Goal: Information Seeking & Learning: Learn about a topic

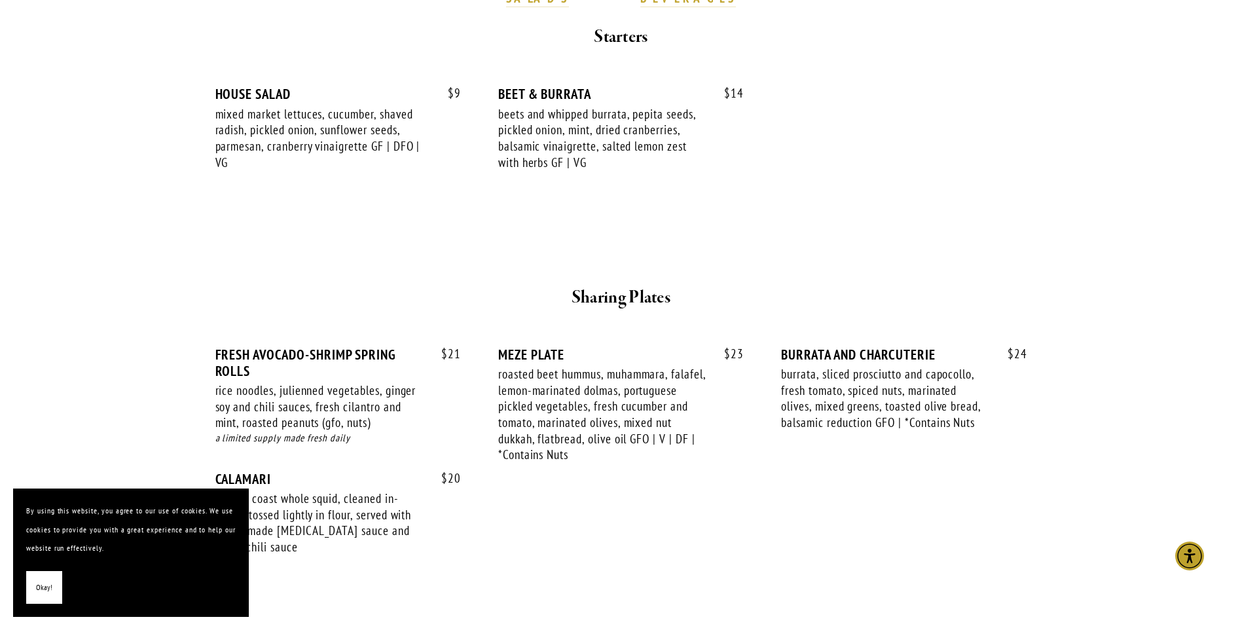
scroll to position [196, 0]
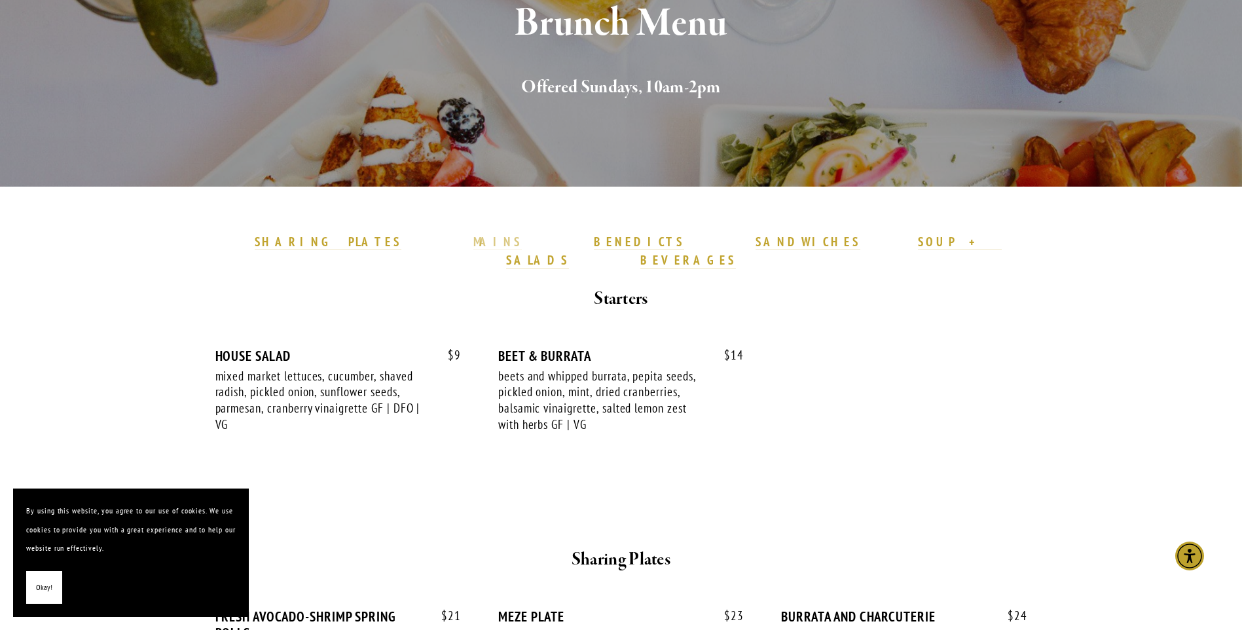
click at [505, 238] on strong "MAINS" at bounding box center [497, 242] width 49 height 16
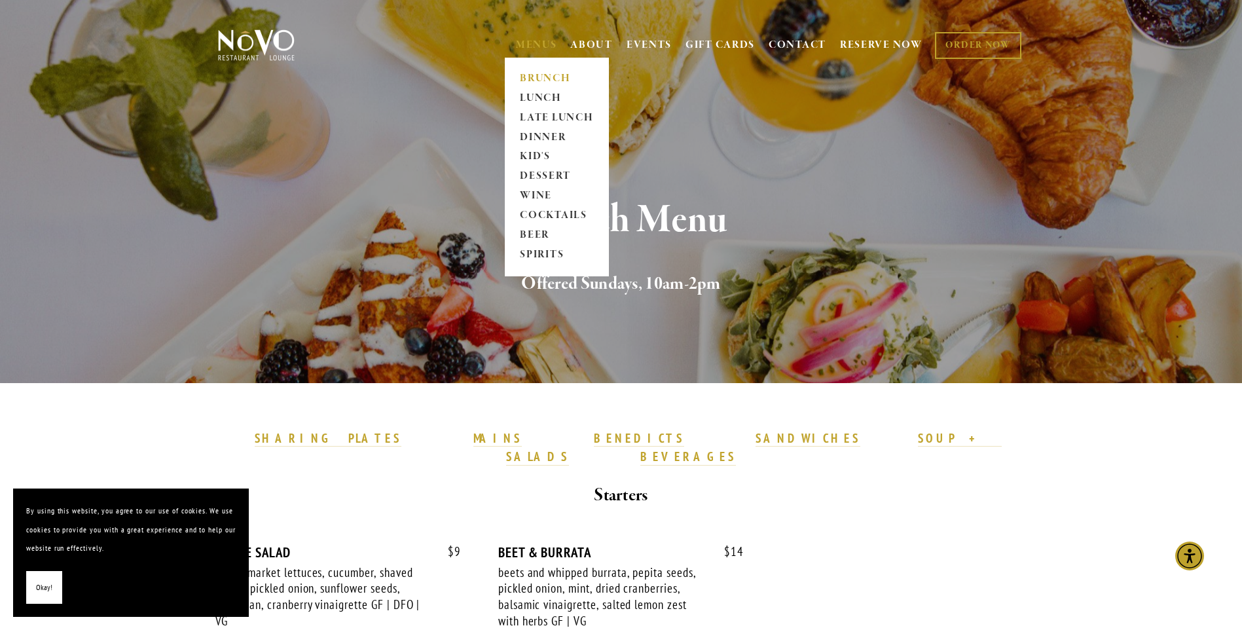
click at [532, 44] on link "MENUS" at bounding box center [536, 45] width 41 height 13
click at [531, 44] on link "MENUS" at bounding box center [536, 45] width 41 height 13
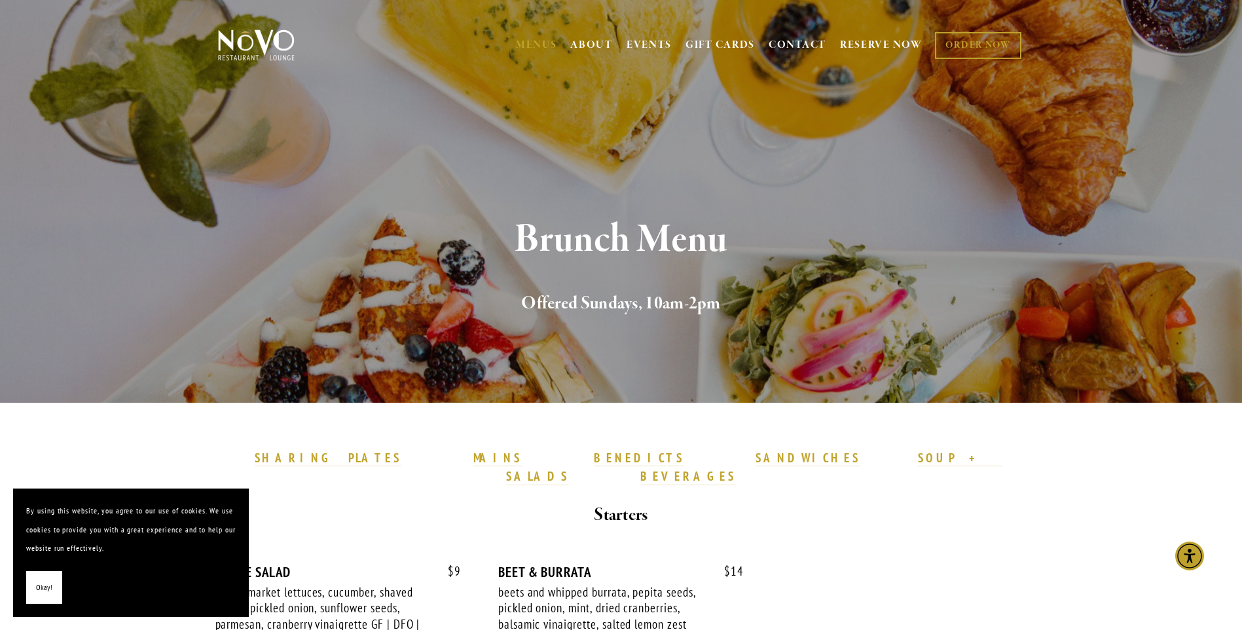
click at [512, 213] on div "Brunch Menu Offered Sundays, 10am-2pm" at bounding box center [621, 268] width 943 height 269
click at [458, 196] on div "Brunch Menu Offered Sundays, 10am-2pm" at bounding box center [621, 268] width 943 height 269
click at [37, 585] on span "Okay!" at bounding box center [44, 587] width 16 height 19
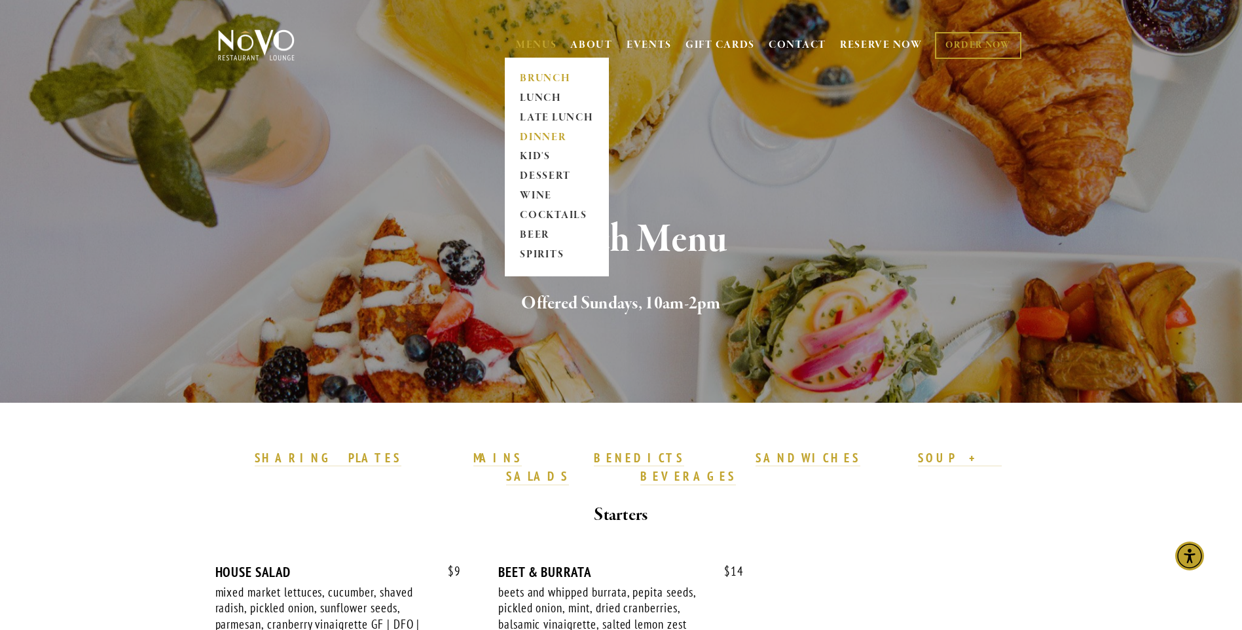
click at [547, 136] on link "DINNER" at bounding box center [557, 138] width 82 height 20
